Goal: Navigation & Orientation: Find specific page/section

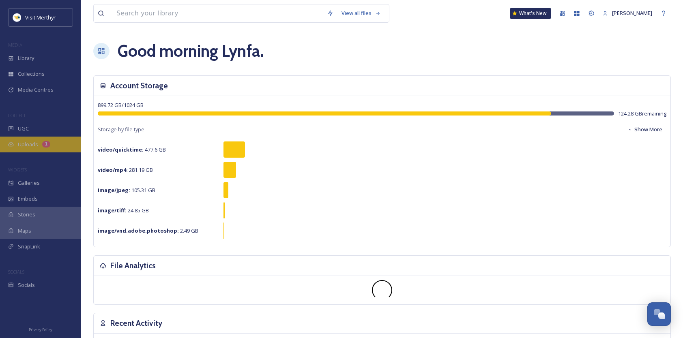
click at [38, 141] on div "Uploads 1" at bounding box center [40, 145] width 81 height 16
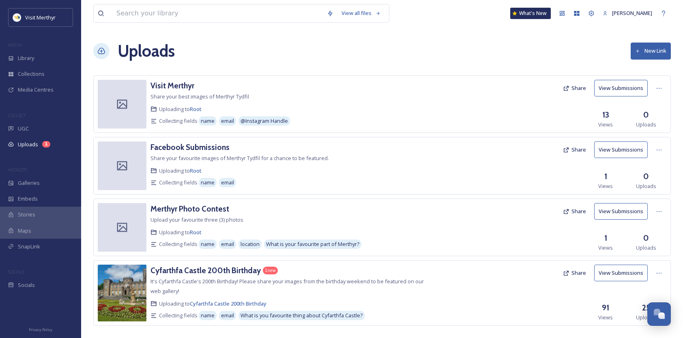
scroll to position [11, 0]
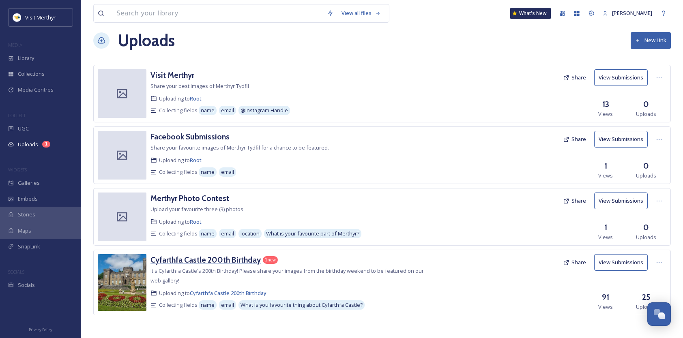
click at [196, 259] on h3 "Cyfarthfa Castle 200th Birthday" at bounding box center [206, 260] width 110 height 10
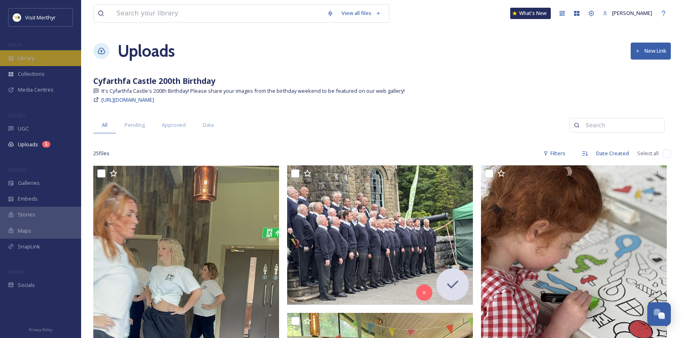
click at [21, 56] on span "Library" at bounding box center [26, 58] width 16 height 8
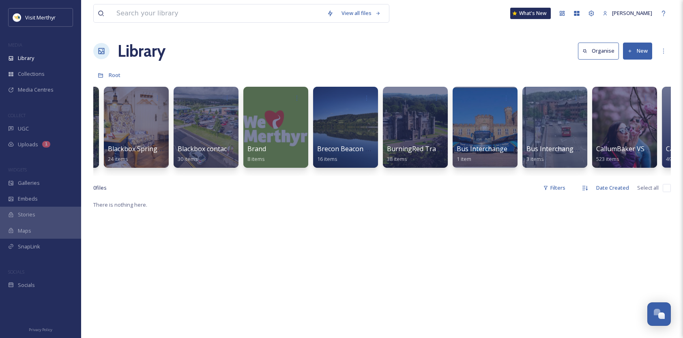
scroll to position [0, 1043]
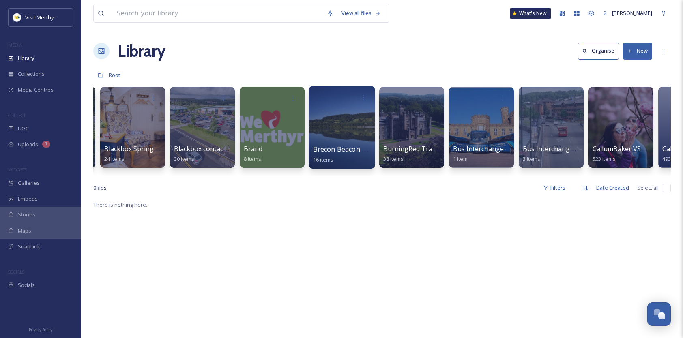
click at [345, 131] on div at bounding box center [342, 127] width 66 height 83
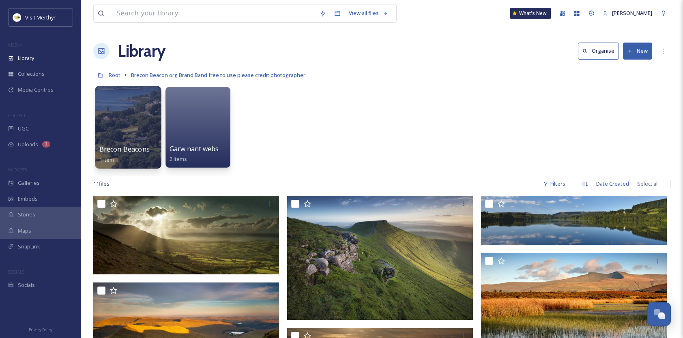
click at [115, 124] on div at bounding box center [128, 127] width 66 height 83
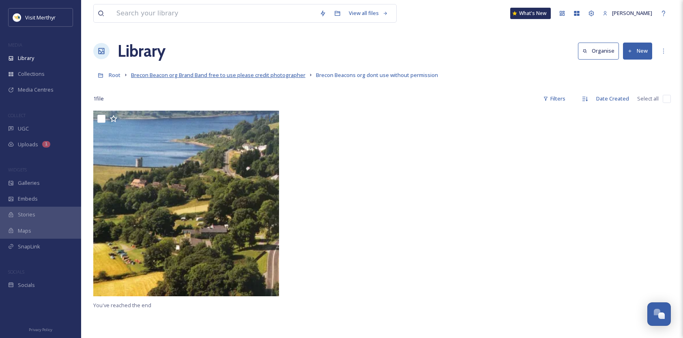
click at [203, 75] on span "Brecon Beacon org Brand Band free to use please credit photographer" at bounding box center [218, 74] width 175 height 7
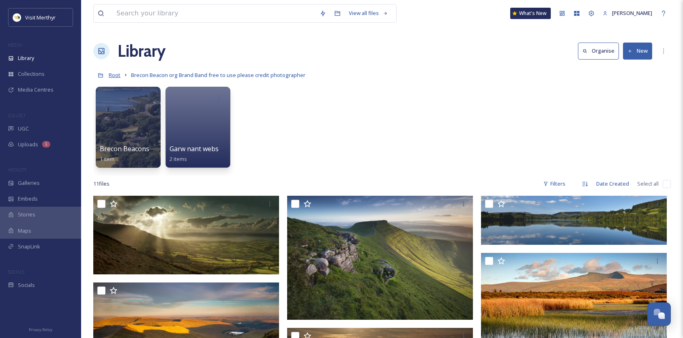
click at [116, 76] on span "Root" at bounding box center [115, 74] width 12 height 7
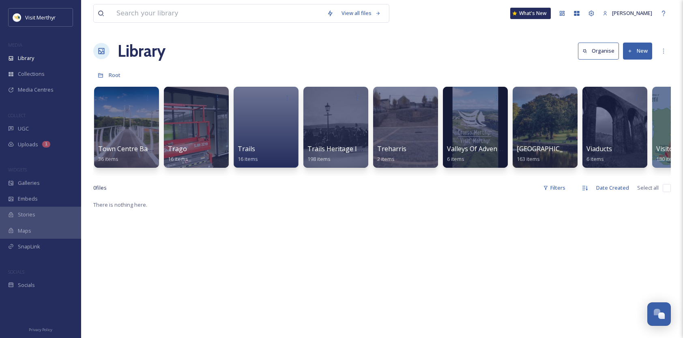
scroll to position [0, 6284]
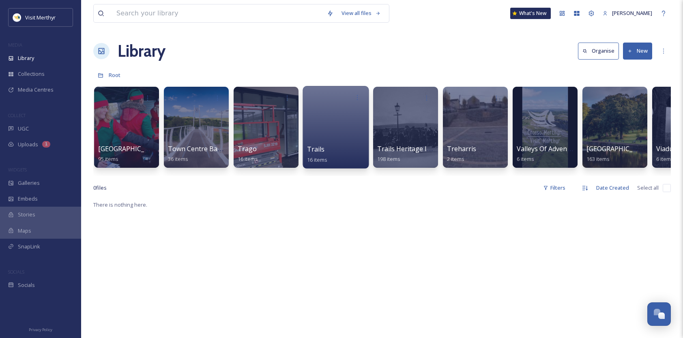
click at [320, 141] on div at bounding box center [336, 127] width 66 height 83
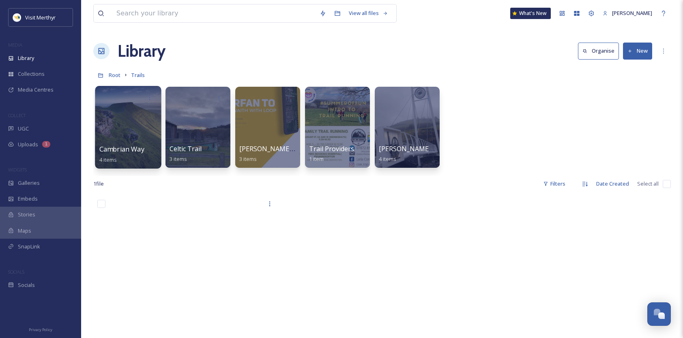
click at [115, 149] on span "Cambrian Way" at bounding box center [121, 149] width 45 height 9
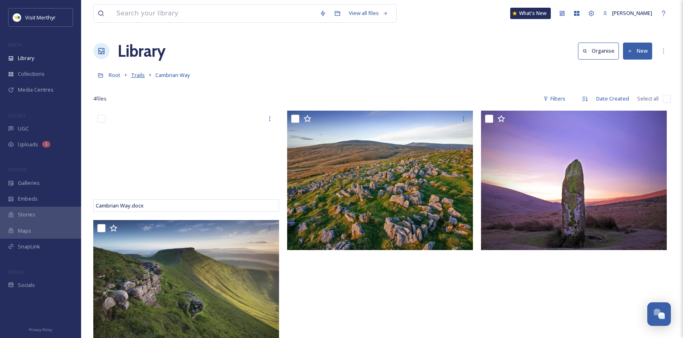
click at [137, 75] on span "Trails" at bounding box center [138, 74] width 14 height 7
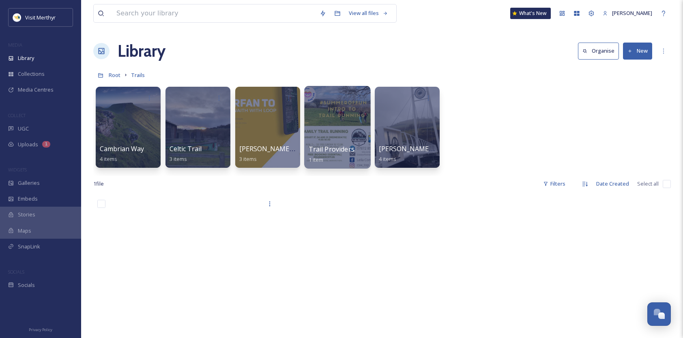
click at [323, 132] on div at bounding box center [337, 127] width 66 height 83
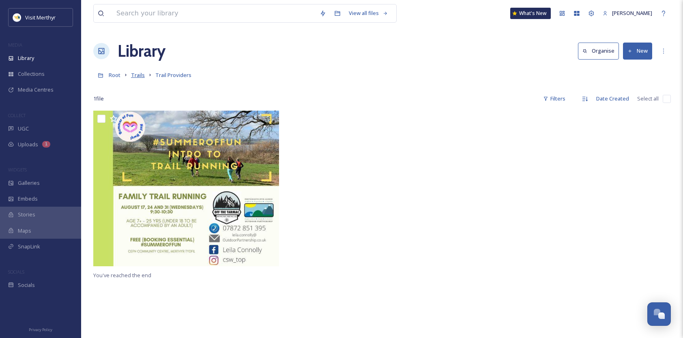
click at [139, 76] on span "Trails" at bounding box center [138, 74] width 14 height 7
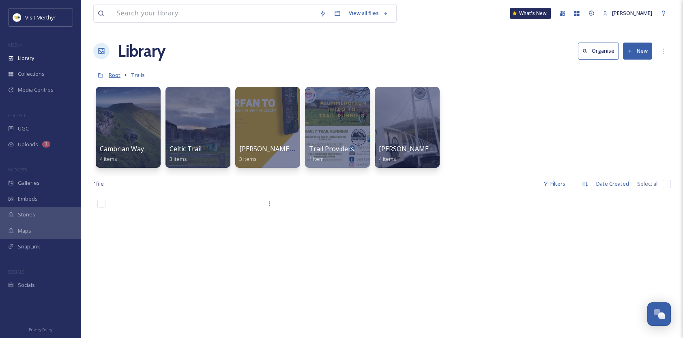
click at [117, 74] on span "Root" at bounding box center [115, 74] width 12 height 7
